Goal: Task Accomplishment & Management: Use online tool/utility

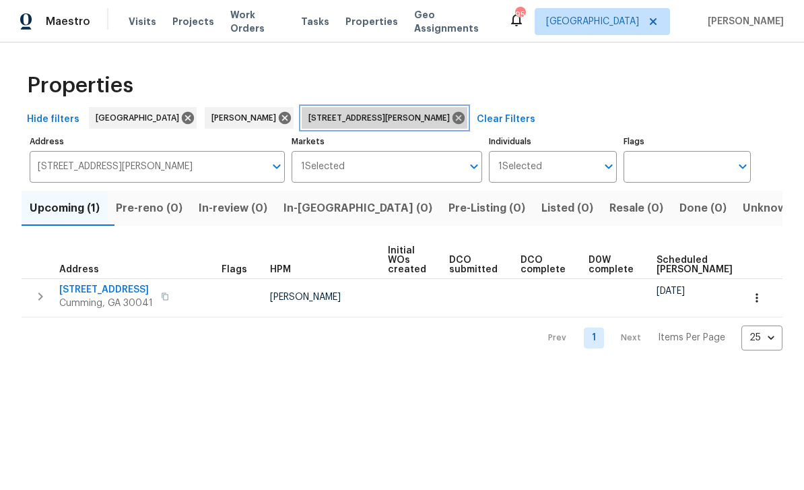
click at [451, 113] on icon at bounding box center [458, 117] width 15 height 15
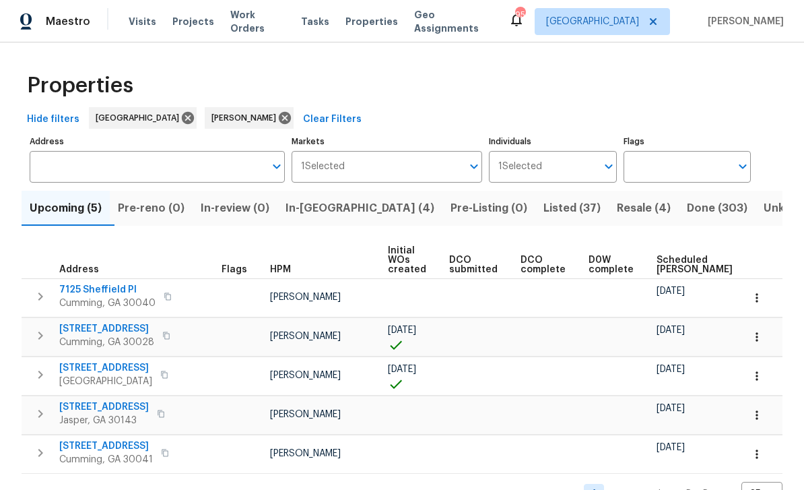
click at [544, 205] on span "Listed (37)" at bounding box center [572, 208] width 57 height 19
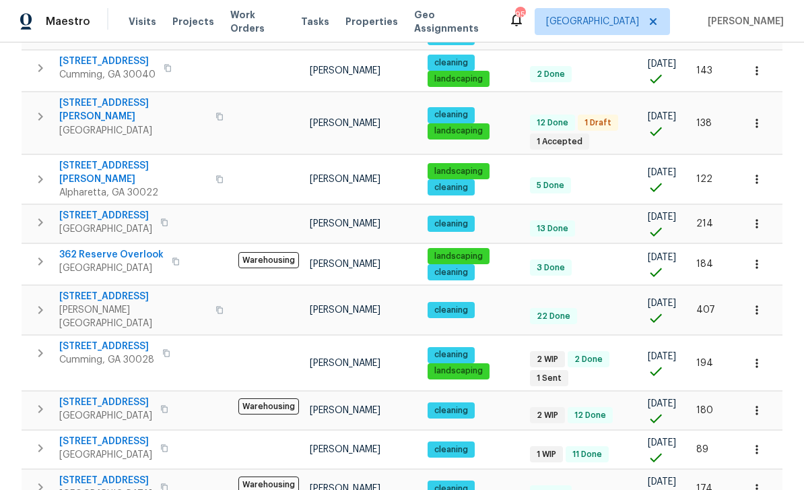
scroll to position [843, 0]
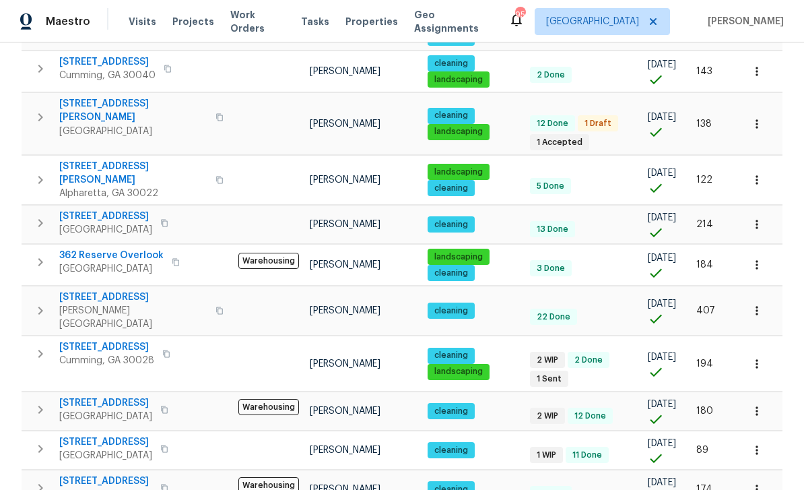
click at [104, 340] on span "5735 Hedge Brook Dr" at bounding box center [106, 346] width 95 height 13
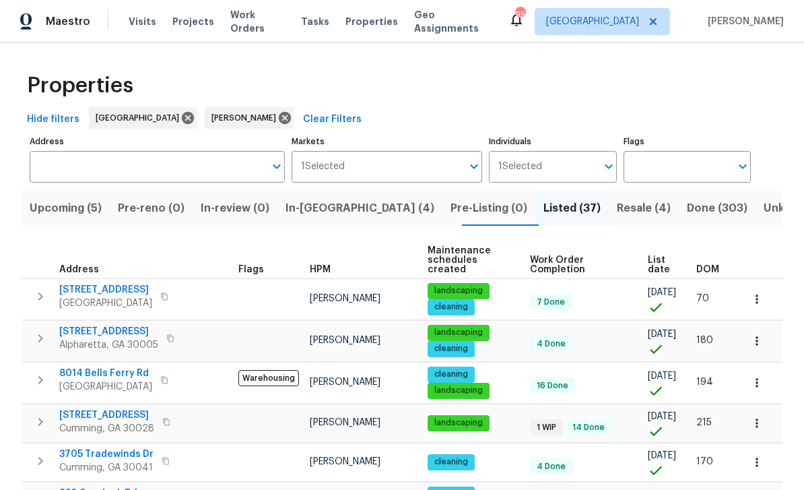
scroll to position [0, 0]
click at [328, 199] on span "In-[GEOGRAPHIC_DATA] (4)" at bounding box center [360, 208] width 149 height 19
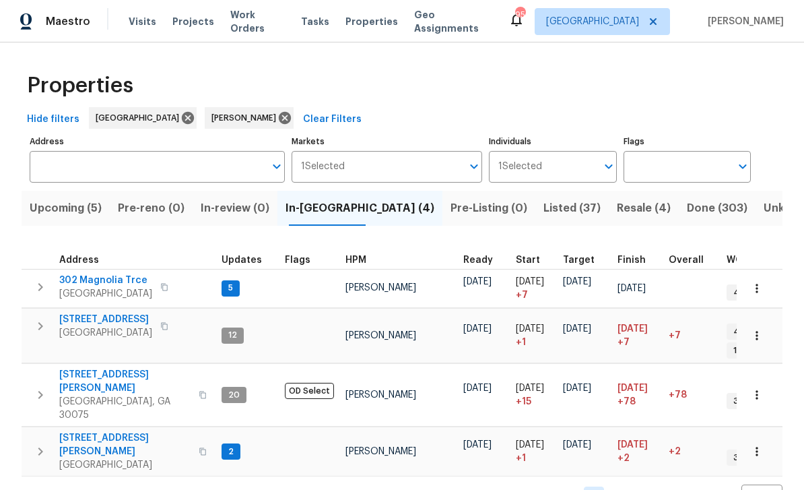
click at [89, 431] on span "250 Bethany Manor Ct" at bounding box center [124, 444] width 131 height 27
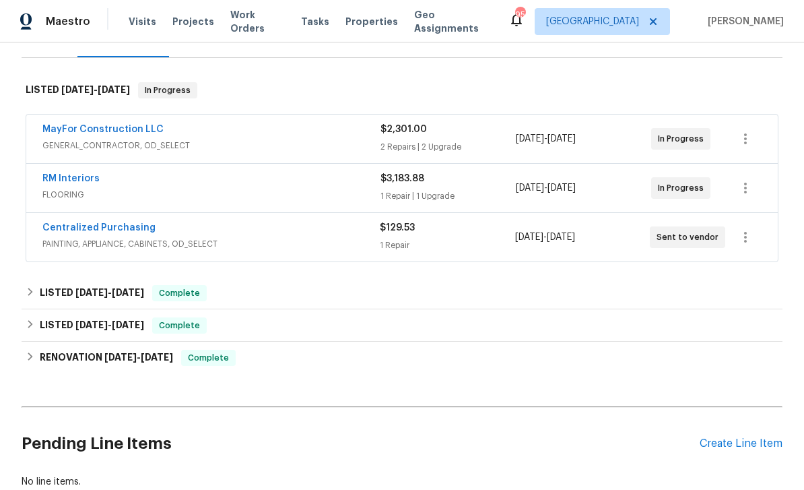
scroll to position [187, 0]
click at [66, 181] on link "RM Interiors" at bounding box center [70, 177] width 57 height 9
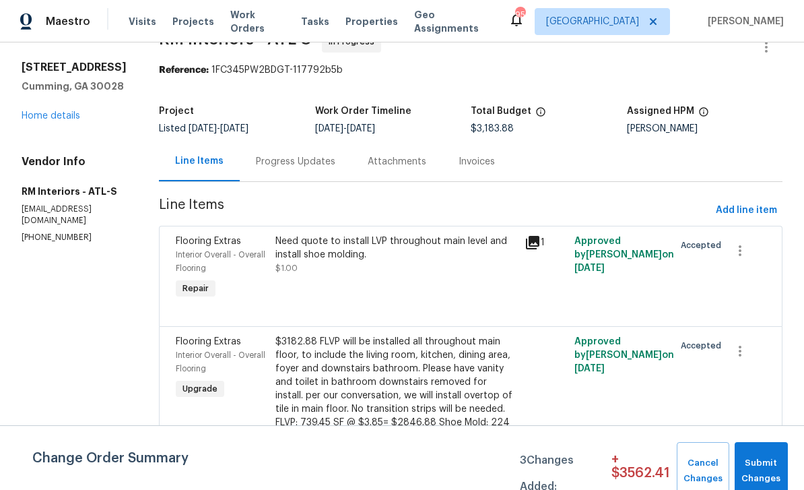
scroll to position [27, 0]
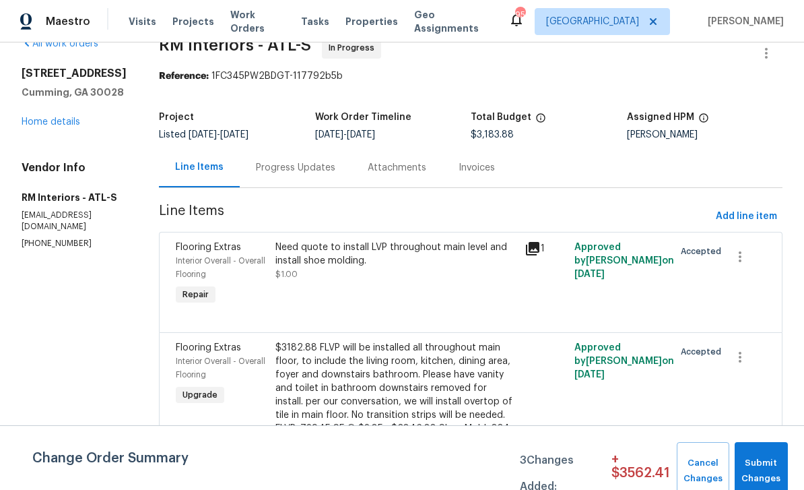
click at [46, 117] on link "Home details" at bounding box center [51, 121] width 59 height 9
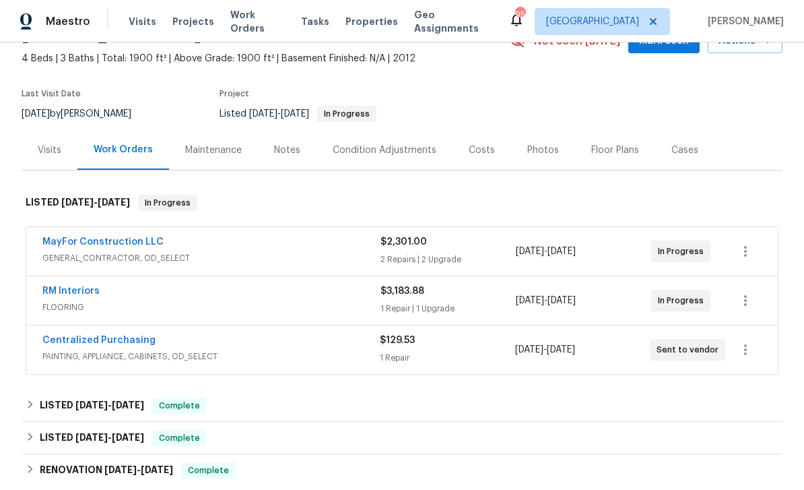
scroll to position [65, 0]
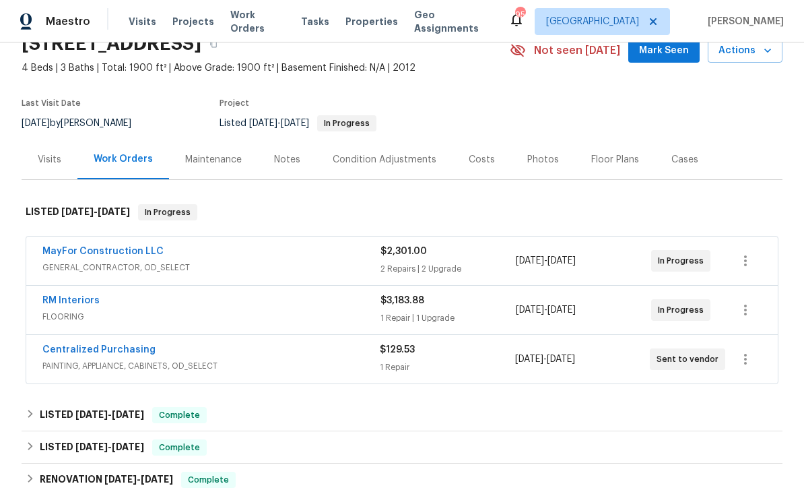
click at [77, 247] on link "MayFor Construction LLC" at bounding box center [102, 251] width 121 height 9
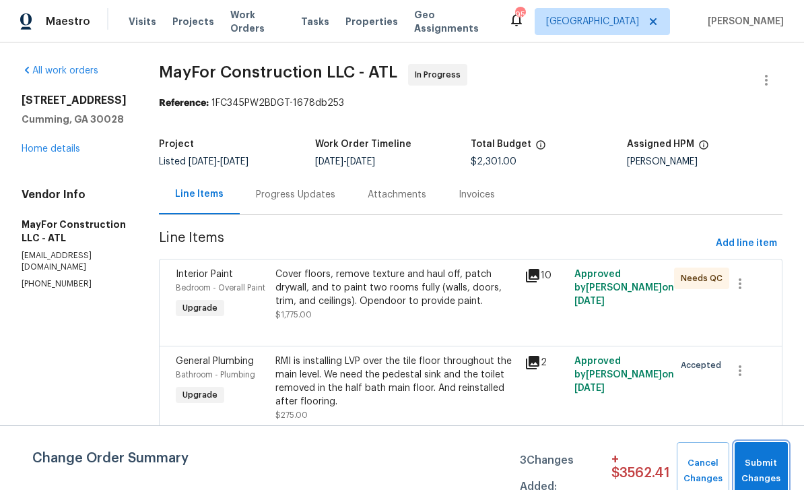
click at [766, 463] on span "Submit Changes" at bounding box center [762, 470] width 40 height 31
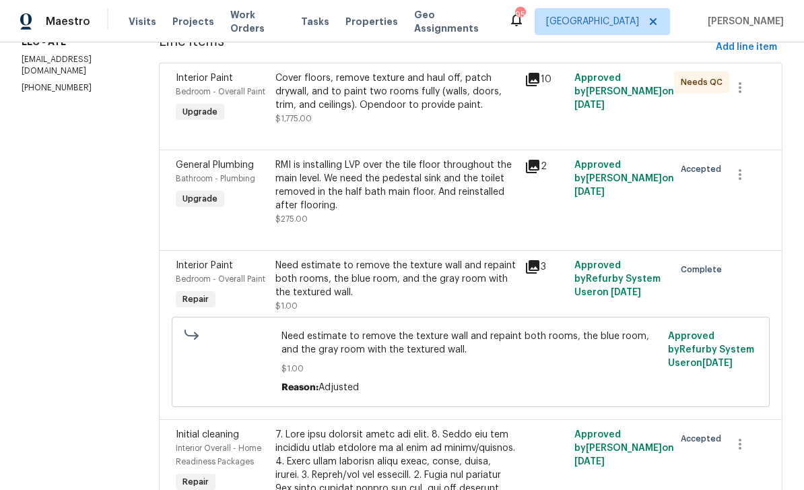
scroll to position [183, 0]
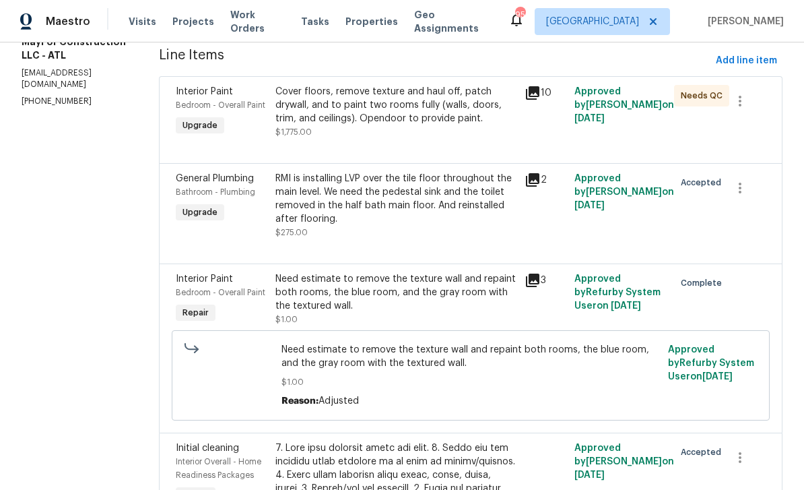
click at [333, 94] on div "Cover floors, remove texture and haul off, patch drywall, and to paint two room…" at bounding box center [396, 105] width 241 height 40
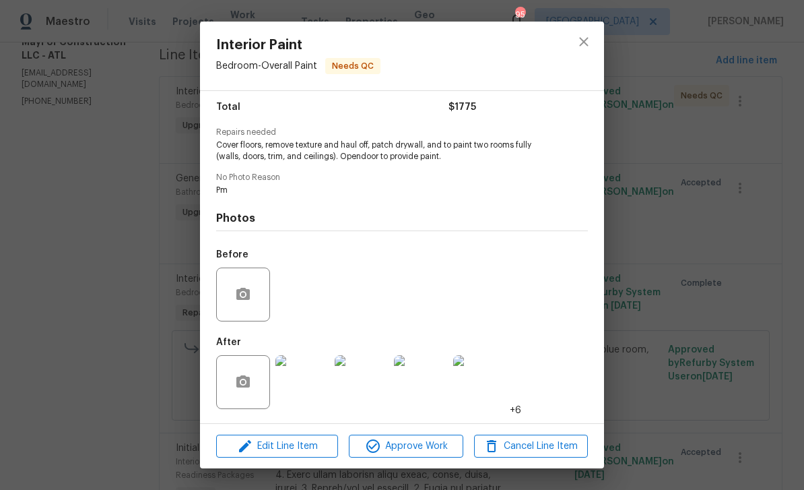
scroll to position [111, 0]
click at [304, 381] on img at bounding box center [303, 382] width 54 height 54
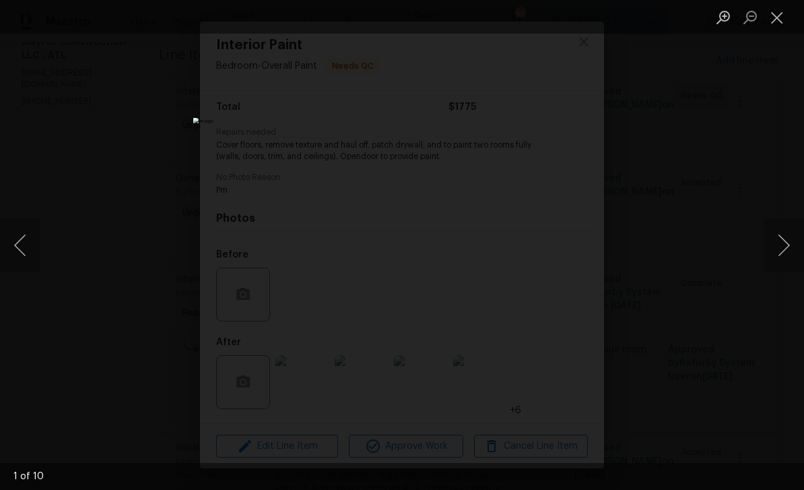
click at [776, 246] on button "Next image" at bounding box center [784, 245] width 40 height 54
click at [779, 238] on button "Next image" at bounding box center [784, 245] width 40 height 54
click at [783, 239] on button "Next image" at bounding box center [784, 245] width 40 height 54
click at [785, 234] on button "Next image" at bounding box center [784, 245] width 40 height 54
click at [784, 231] on button "Next image" at bounding box center [784, 245] width 40 height 54
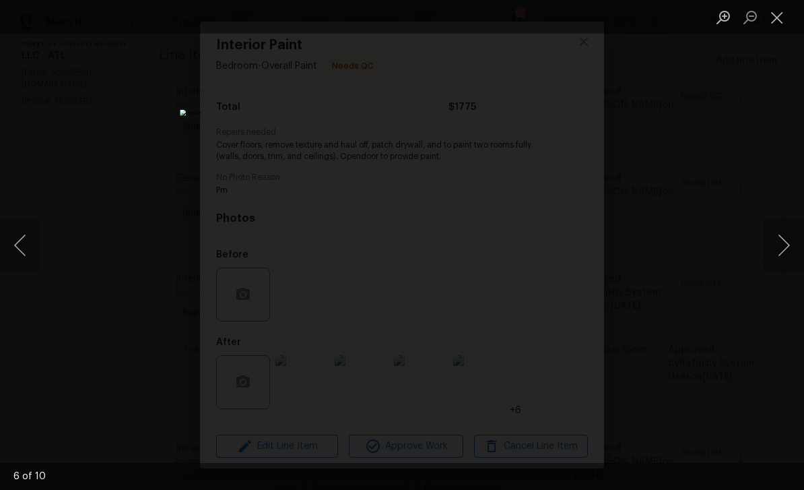
click at [783, 233] on button "Next image" at bounding box center [784, 245] width 40 height 54
click at [780, 229] on button "Next image" at bounding box center [784, 245] width 40 height 54
click at [777, 227] on button "Next image" at bounding box center [784, 245] width 40 height 54
click at [777, 5] on button "Close lightbox" at bounding box center [777, 17] width 27 height 24
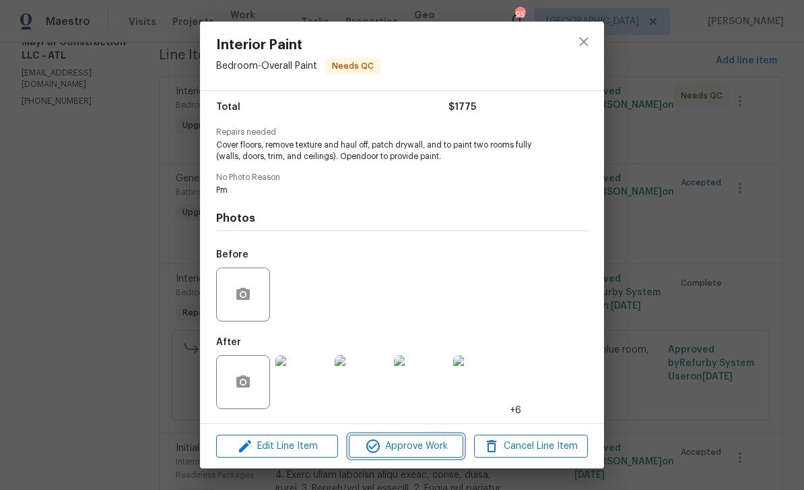
click at [377, 456] on button "Approve Work" at bounding box center [406, 446] width 114 height 24
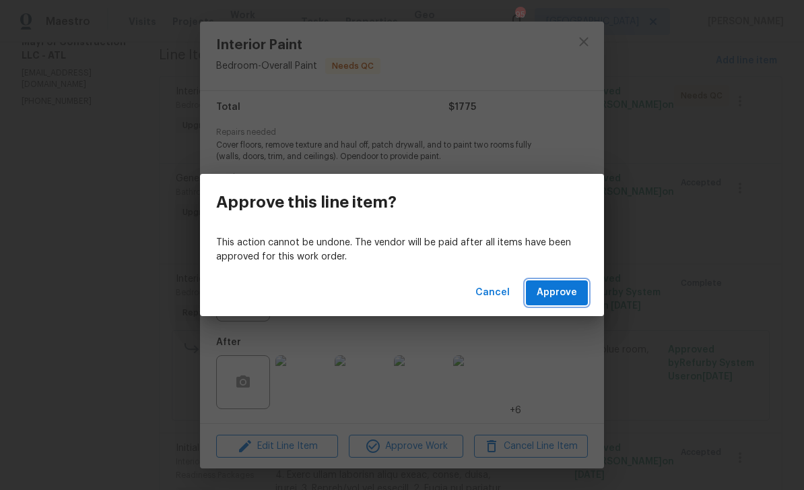
click at [554, 288] on span "Approve" at bounding box center [557, 292] width 40 height 17
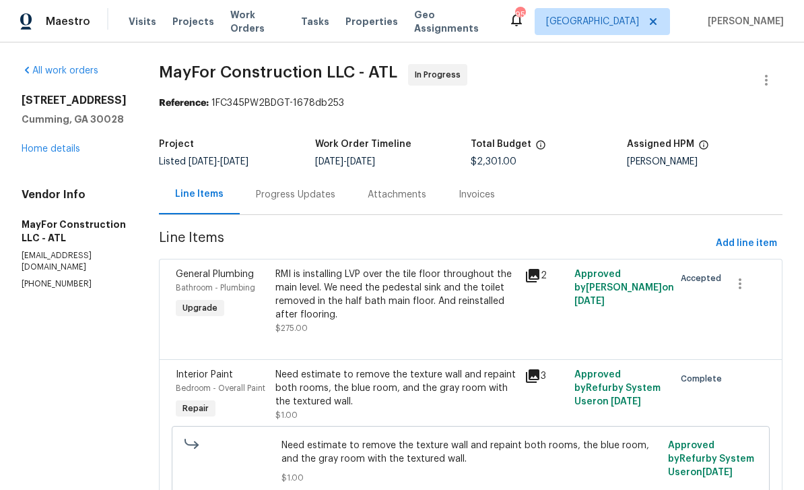
scroll to position [0, 0]
click at [39, 150] on link "Home details" at bounding box center [51, 148] width 59 height 9
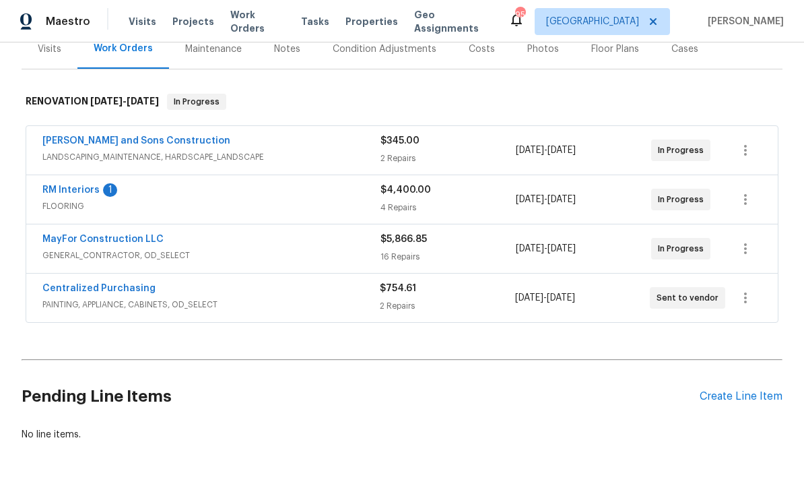
scroll to position [174, 0]
click at [55, 190] on link "RM Interiors" at bounding box center [70, 190] width 57 height 9
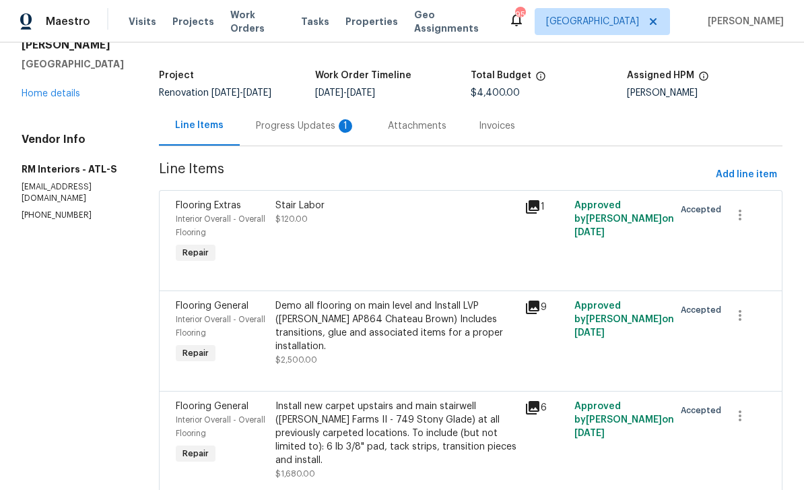
scroll to position [68, 0]
click at [273, 121] on div "Progress Updates 1" at bounding box center [306, 126] width 100 height 13
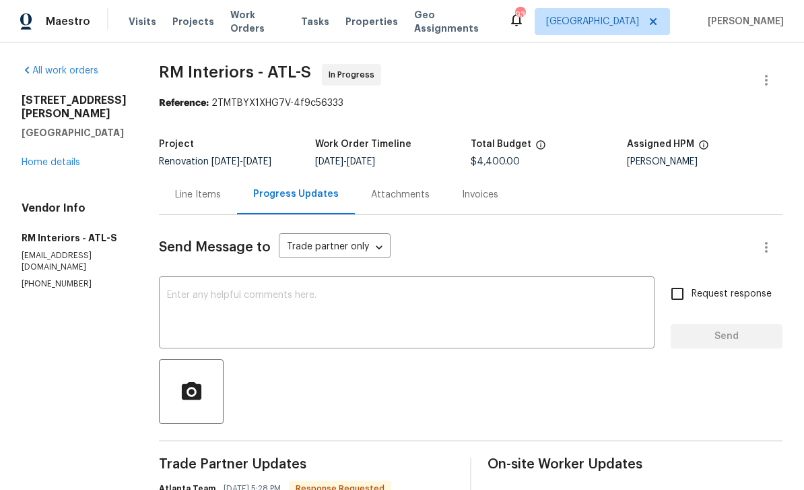
click at [179, 202] on div "Line Items" at bounding box center [198, 194] width 78 height 40
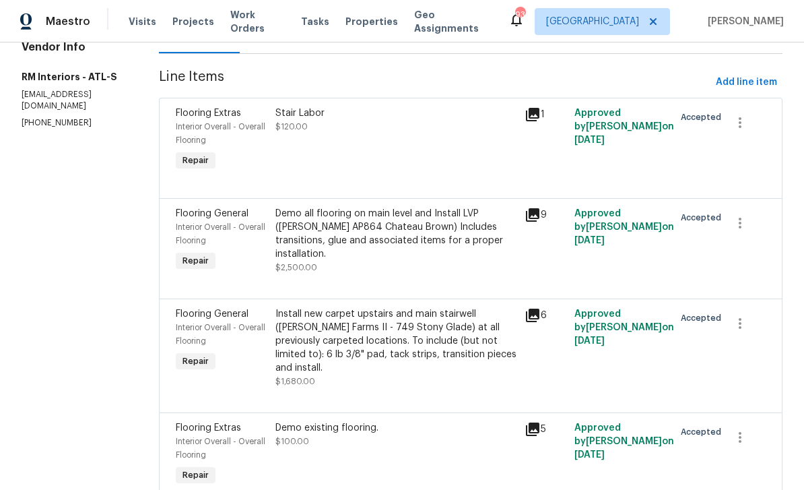
scroll to position [162, 0]
click at [364, 224] on div "Demo all flooring on main level and Install LVP ([PERSON_NAME] AP864 Chateau Br…" at bounding box center [396, 233] width 241 height 54
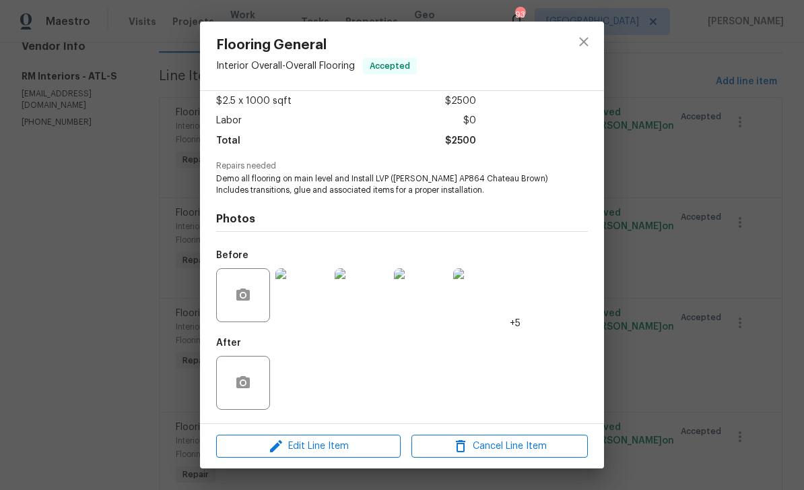
scroll to position [77, 0]
click at [321, 443] on span "Edit Line Item" at bounding box center [308, 446] width 176 height 17
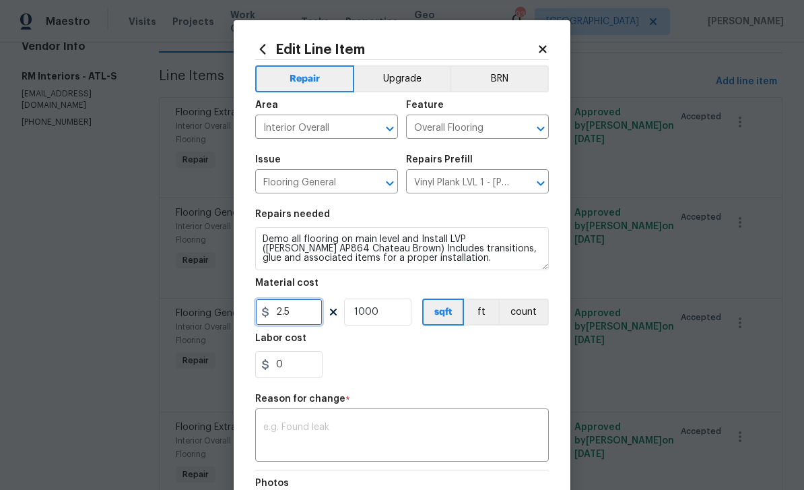
click at [302, 311] on input "2.5" at bounding box center [288, 311] width 67 height 27
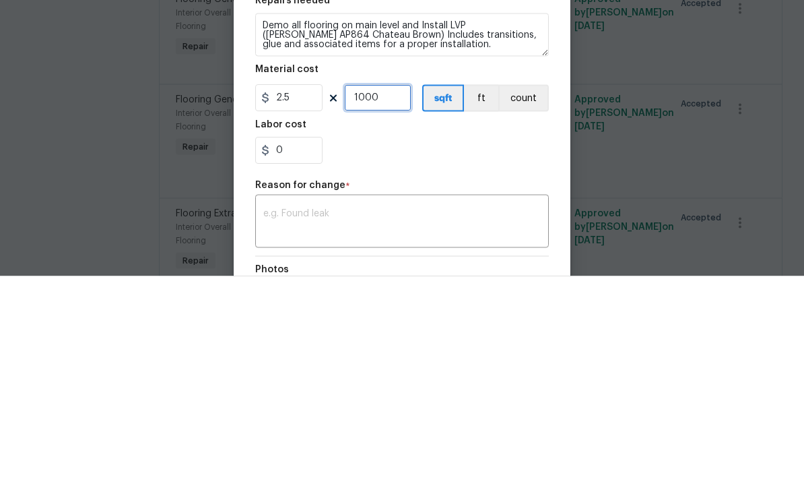
click at [382, 298] on input "1000" at bounding box center [377, 311] width 67 height 27
type input "707"
click at [298, 298] on input "2.5" at bounding box center [288, 311] width 67 height 27
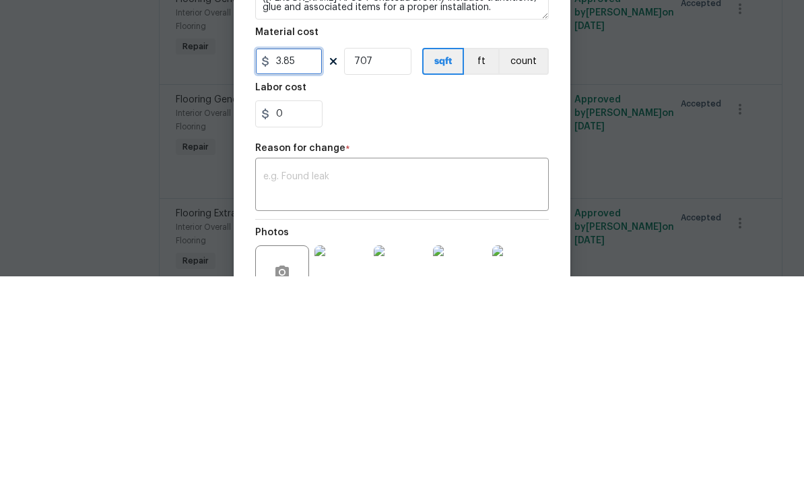
scroll to position [61, 0]
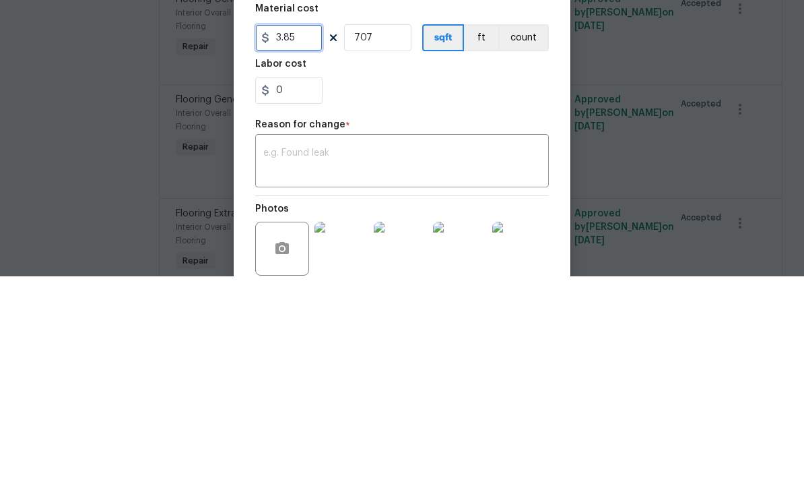
type input "3.85"
click at [395, 362] on textarea at bounding box center [402, 376] width 278 height 28
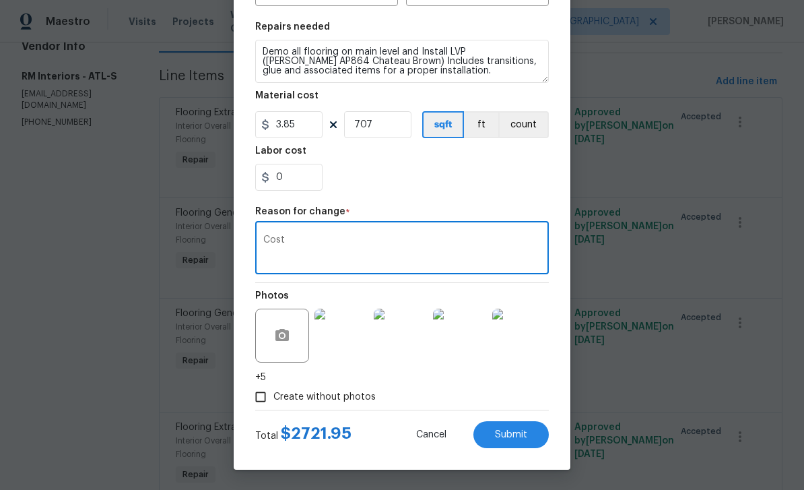
scroll to position [190, 0]
type textarea "Cost"
click at [379, 118] on input "707" at bounding box center [377, 124] width 67 height 27
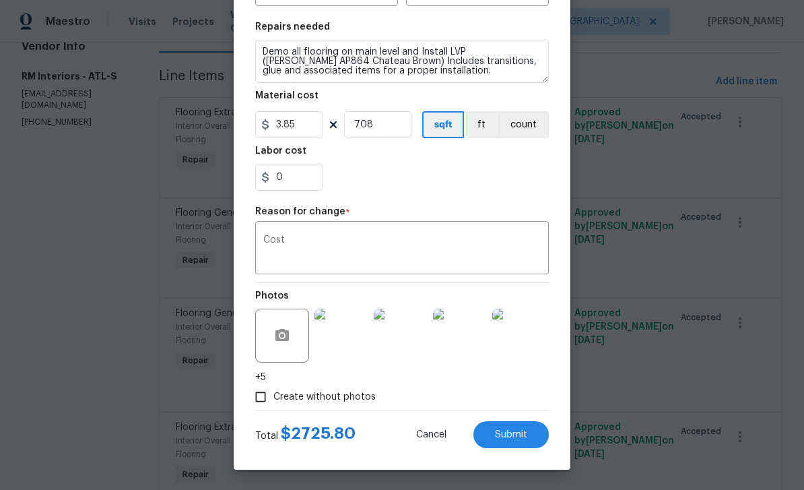
click at [497, 433] on span "Submit" at bounding box center [511, 435] width 32 height 10
type input "1000"
type input "2.5"
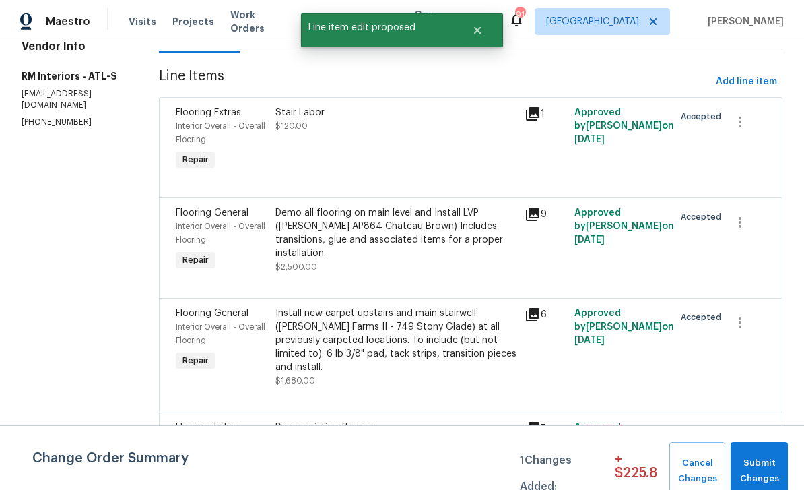
scroll to position [0, 0]
click at [764, 465] on span "Submit Changes" at bounding box center [760, 470] width 44 height 31
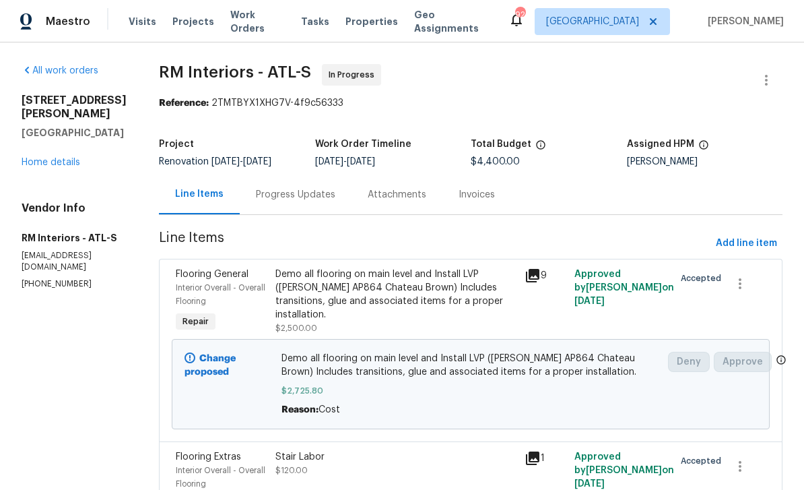
click at [276, 188] on div "Progress Updates" at bounding box center [295, 194] width 79 height 13
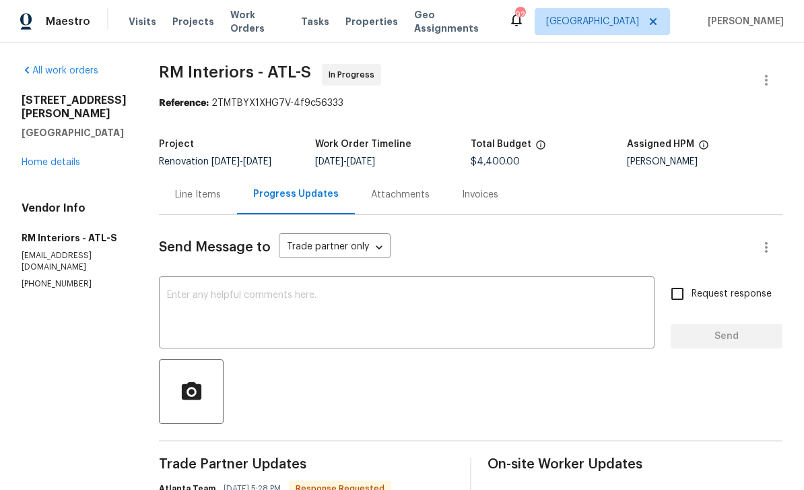
click at [44, 158] on link "Home details" at bounding box center [51, 162] width 59 height 9
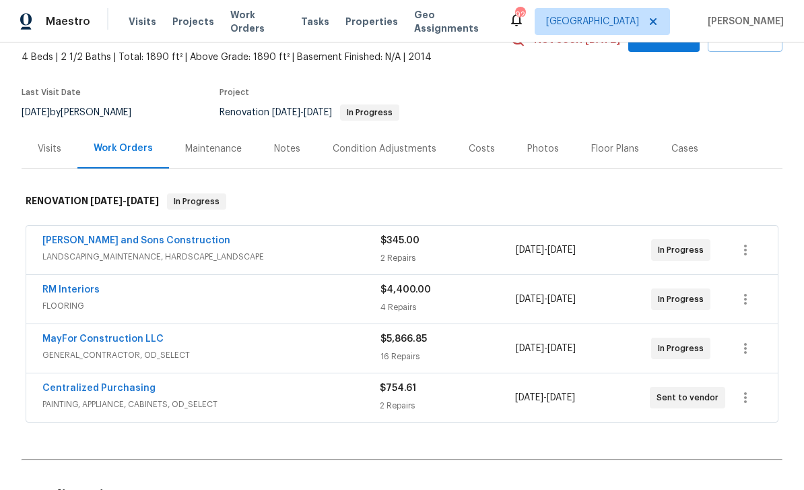
scroll to position [75, 0]
click at [210, 148] on div "Maintenance" at bounding box center [213, 149] width 57 height 13
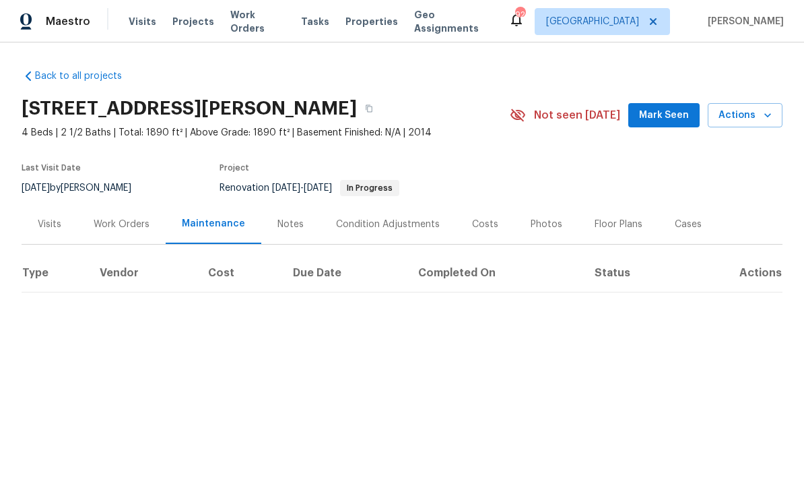
click at [119, 228] on div "Work Orders" at bounding box center [122, 224] width 56 height 13
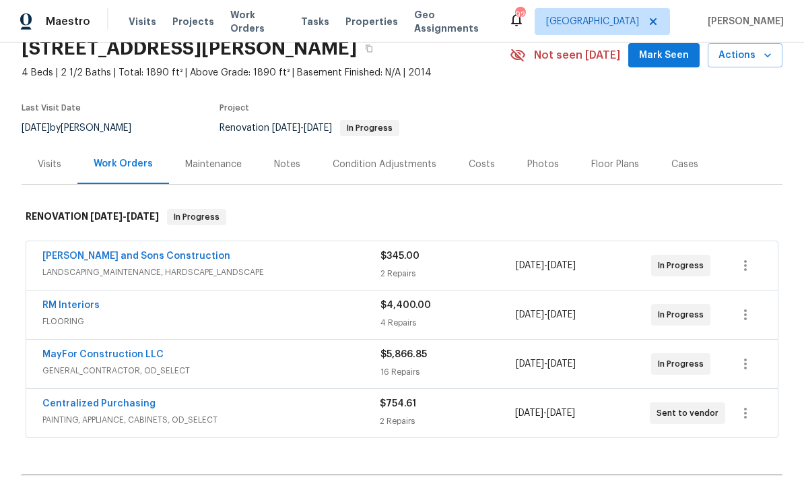
scroll to position [99, 0]
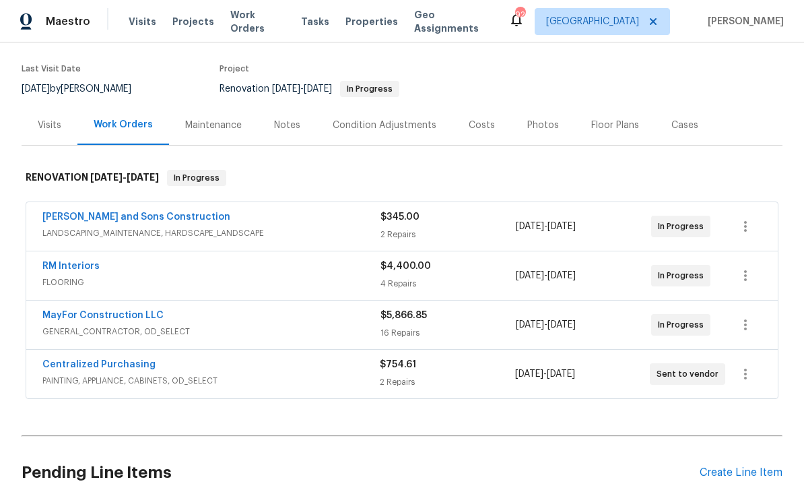
click at [70, 314] on link "MayFor Construction LLC" at bounding box center [102, 315] width 121 height 9
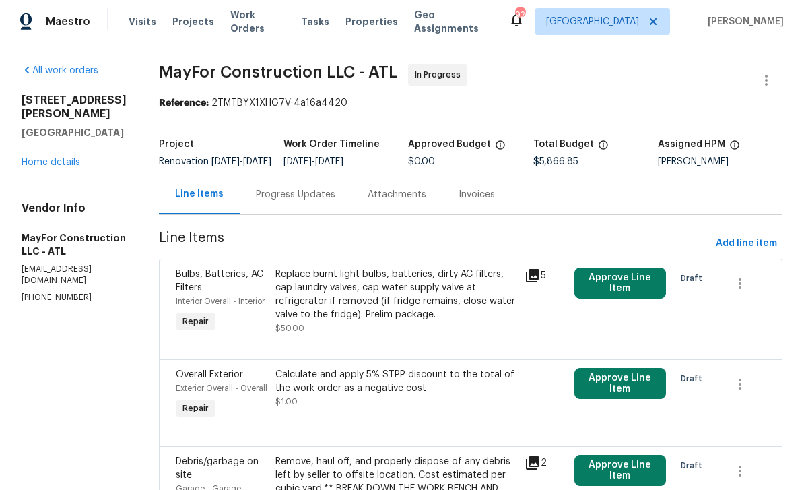
click at [40, 158] on link "Home details" at bounding box center [51, 162] width 59 height 9
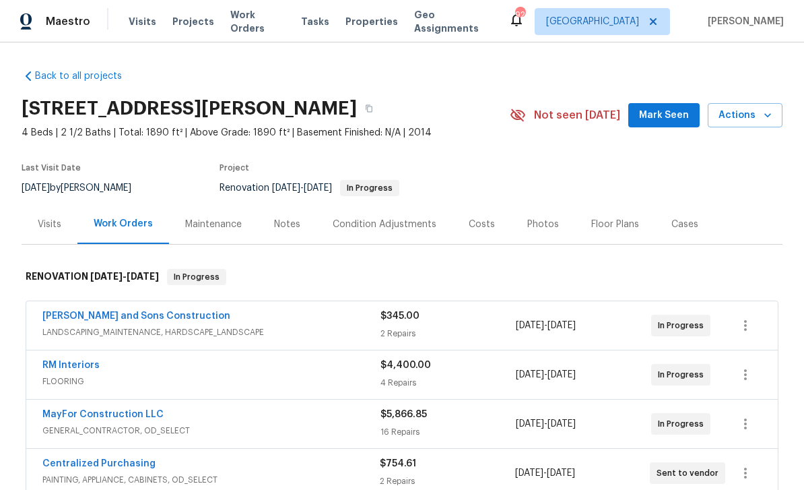
click at [295, 222] on div "Notes" at bounding box center [287, 224] width 26 height 13
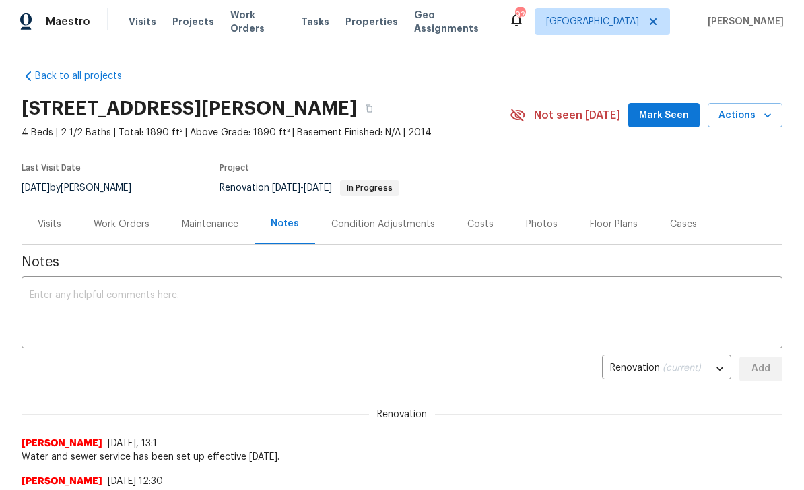
click at [112, 226] on div "Work Orders" at bounding box center [122, 224] width 56 height 13
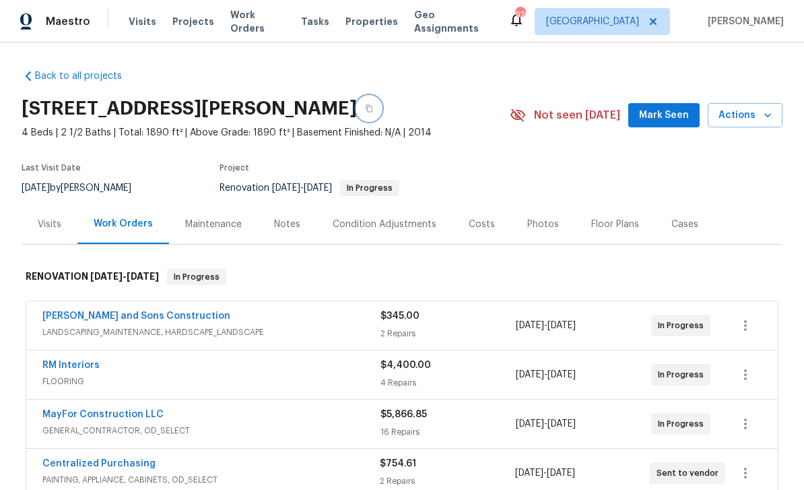
click at [381, 104] on button "button" at bounding box center [369, 108] width 24 height 24
